Goal: Navigation & Orientation: Find specific page/section

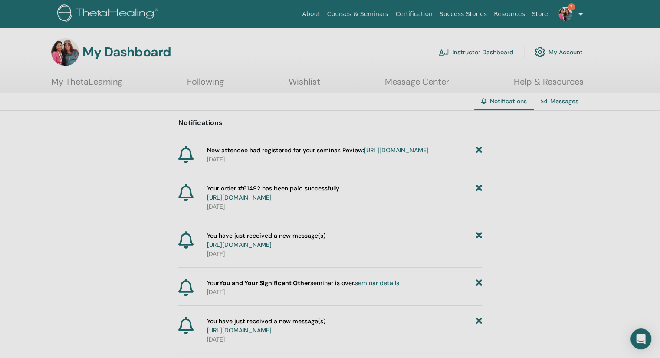
click at [106, 88] on link "My ThetaLearning" at bounding box center [86, 84] width 71 height 17
click at [364, 154] on link "[URL][DOMAIN_NAME]" at bounding box center [396, 150] width 65 height 8
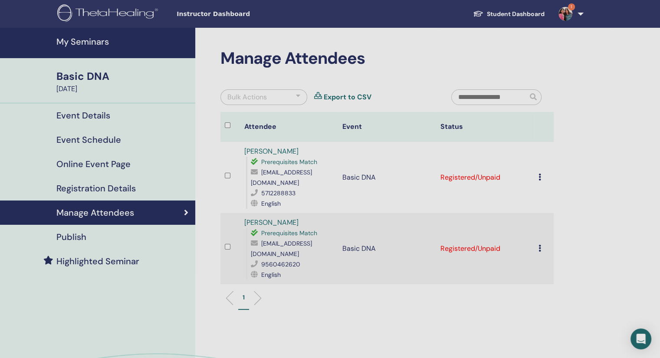
click at [104, 47] on h4 "My Seminars" at bounding box center [123, 41] width 134 height 10
